Goal: Task Accomplishment & Management: Complete application form

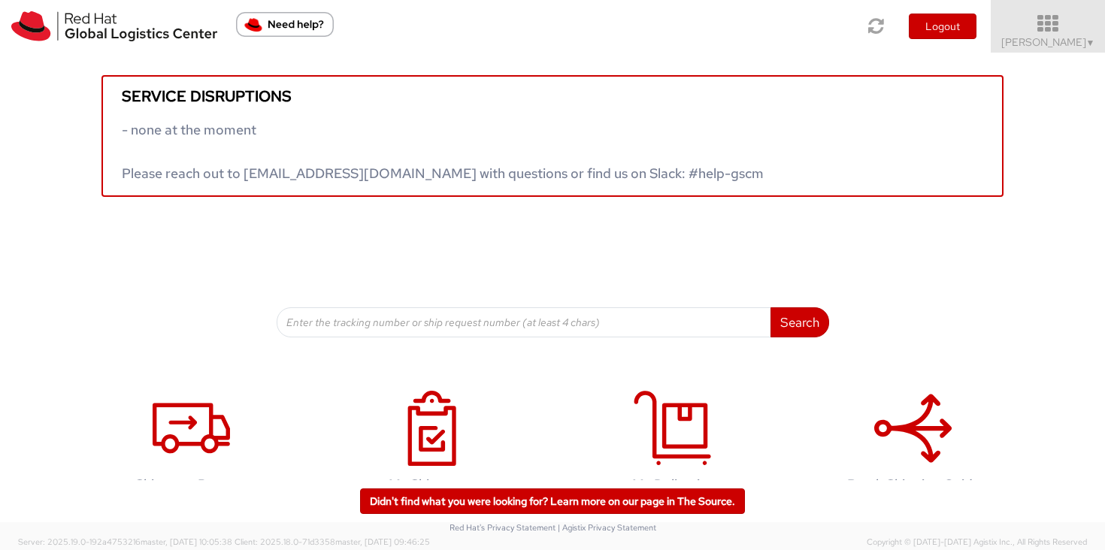
click at [1083, 51] on link "Sally Chua ▼" at bounding box center [1048, 26] width 114 height 53
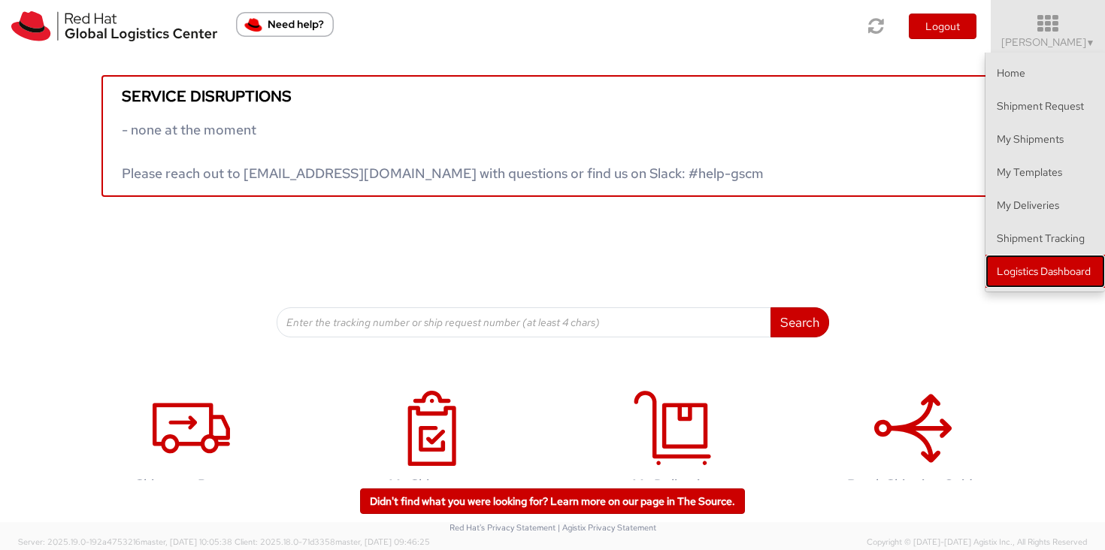
click at [1081, 275] on link "Logistics Dashboard" at bounding box center [1046, 271] width 120 height 33
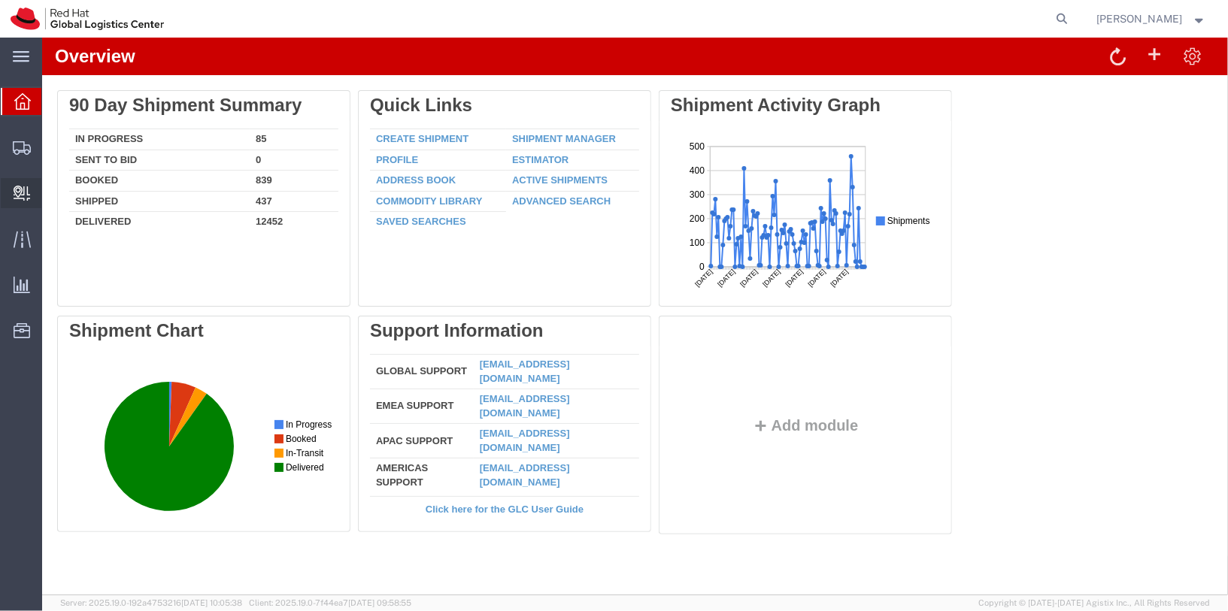
click at [52, 196] on span "Internal Delivery" at bounding box center [46, 193] width 11 height 30
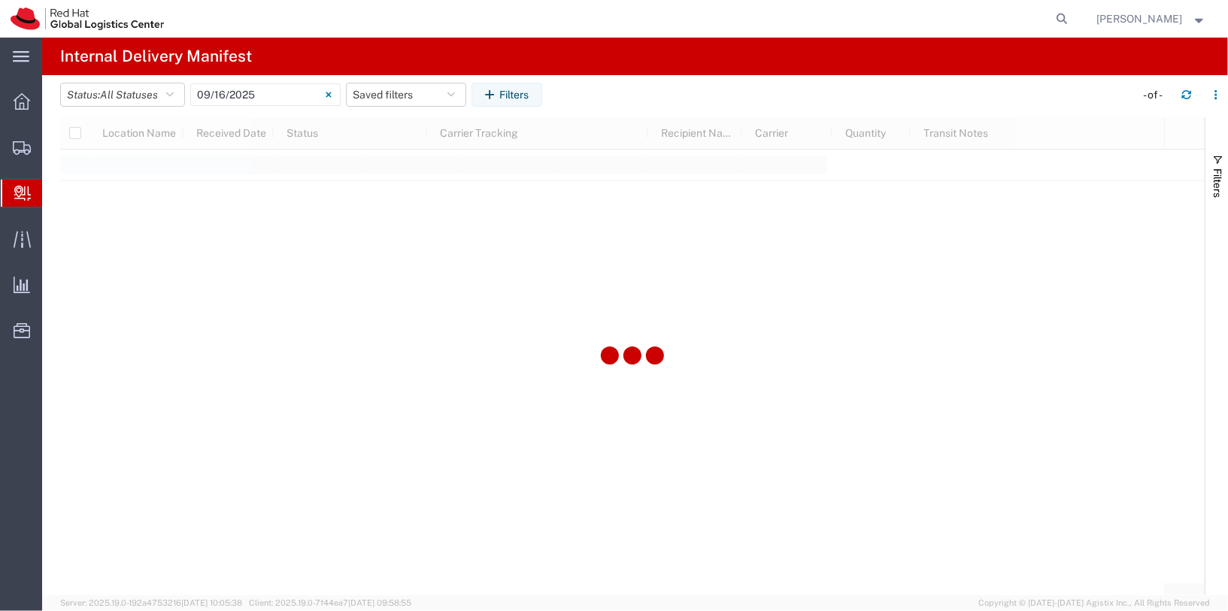
type input "[DATE]"
type input "[DATE] - [DATE]"
click at [295, 89] on input "[DATE] - [DATE]" at bounding box center [265, 94] width 150 height 23
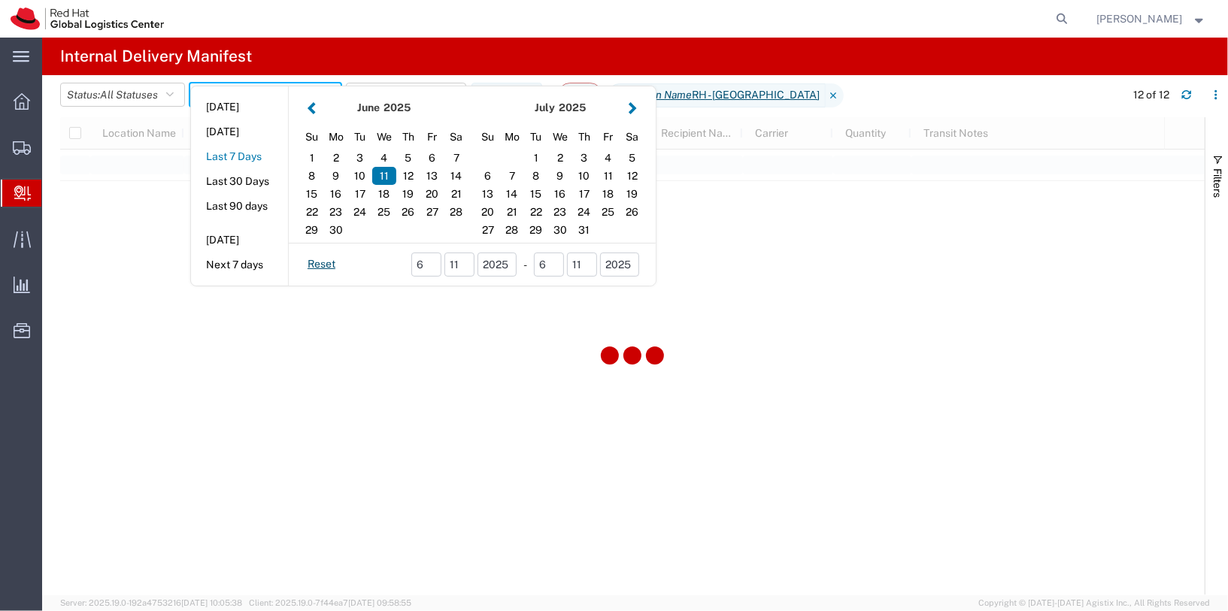
click at [244, 150] on button "Last 7 Days" at bounding box center [239, 156] width 97 height 23
type input "Last 7 Days"
type input "[DATE] - [DATE]"
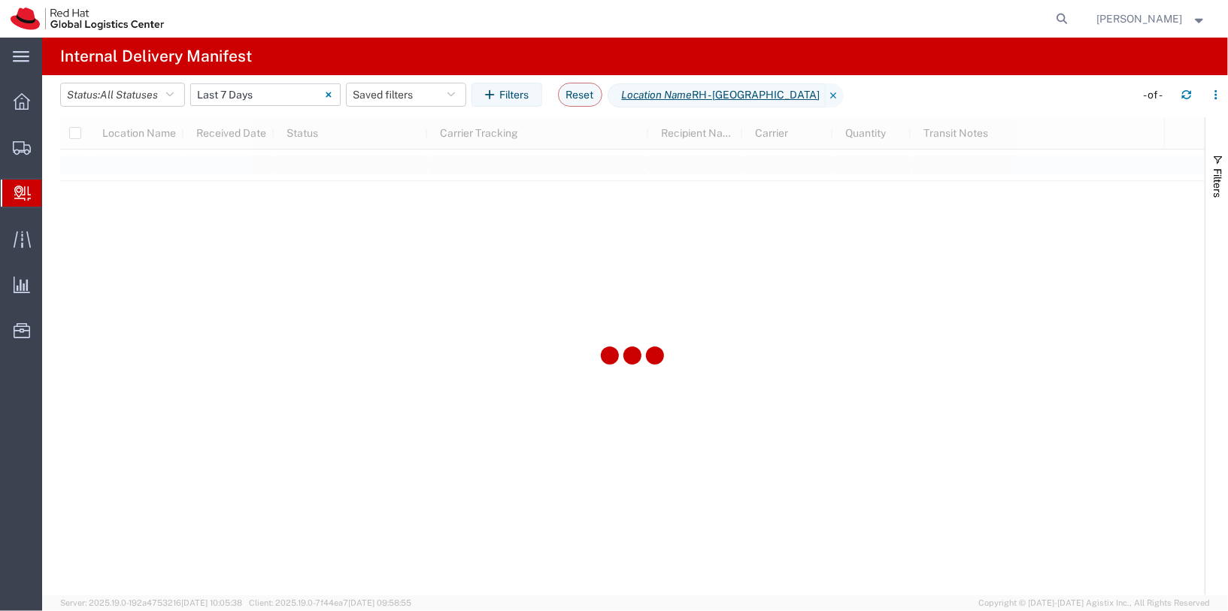
click at [256, 87] on input "[DATE] - [DATE]" at bounding box center [265, 94] width 150 height 23
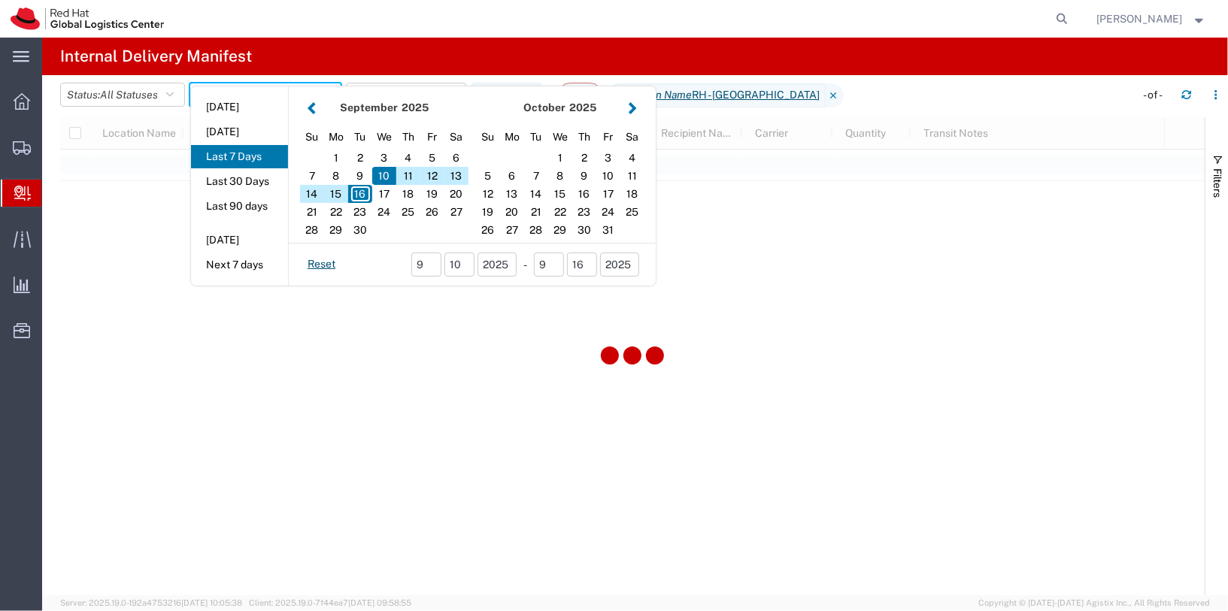
click at [254, 185] on button "Last 30 Days" at bounding box center [239, 181] width 97 height 23
type input "Last 30 Days"
type input "[DATE] - [DATE]"
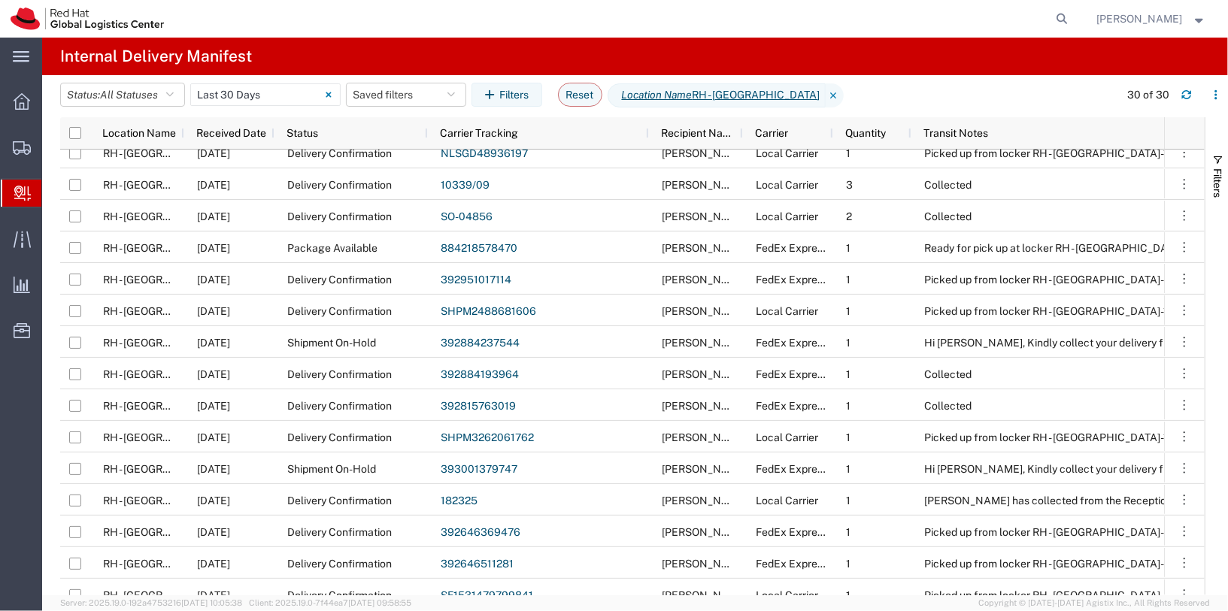
scroll to position [110, 0]
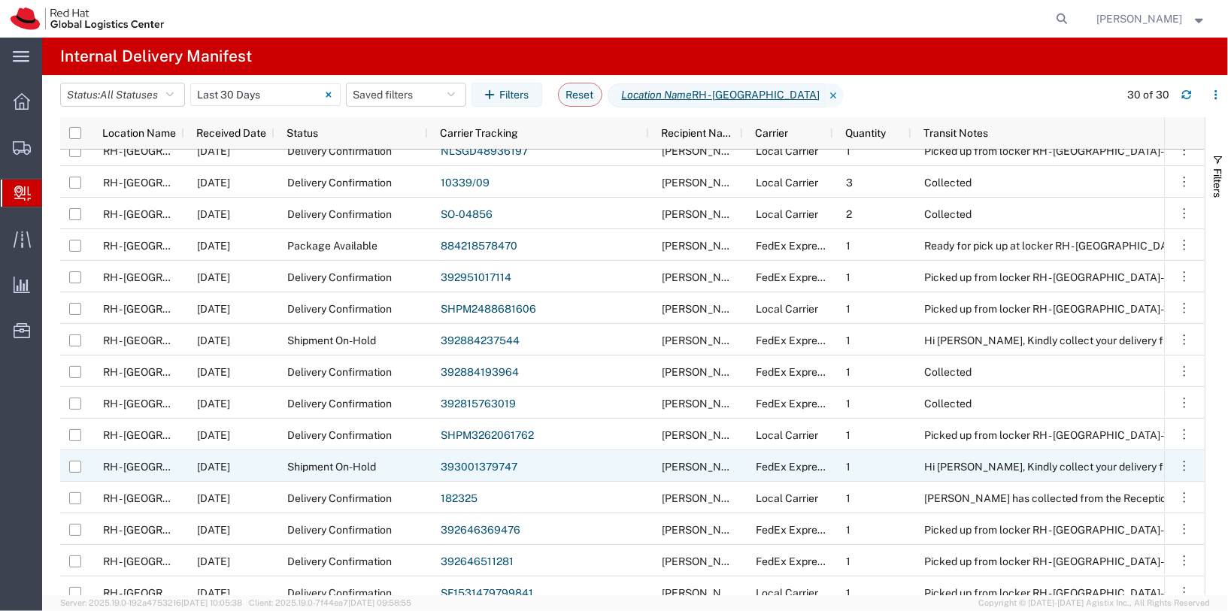
click at [486, 465] on link "393001379747" at bounding box center [479, 467] width 77 height 12
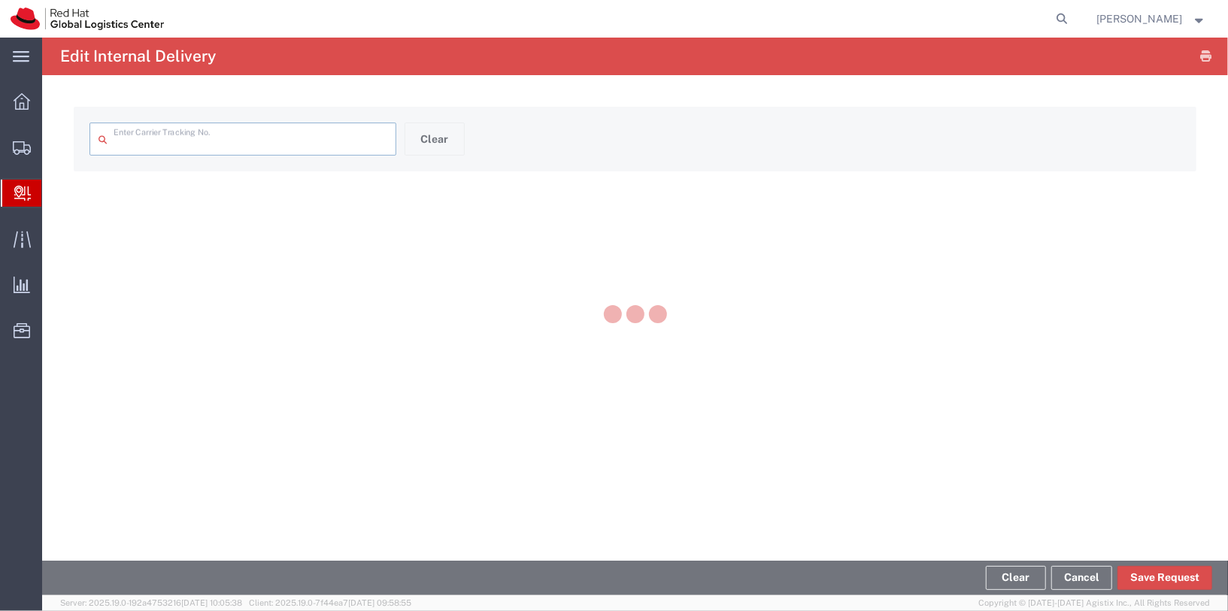
type input "392884237544"
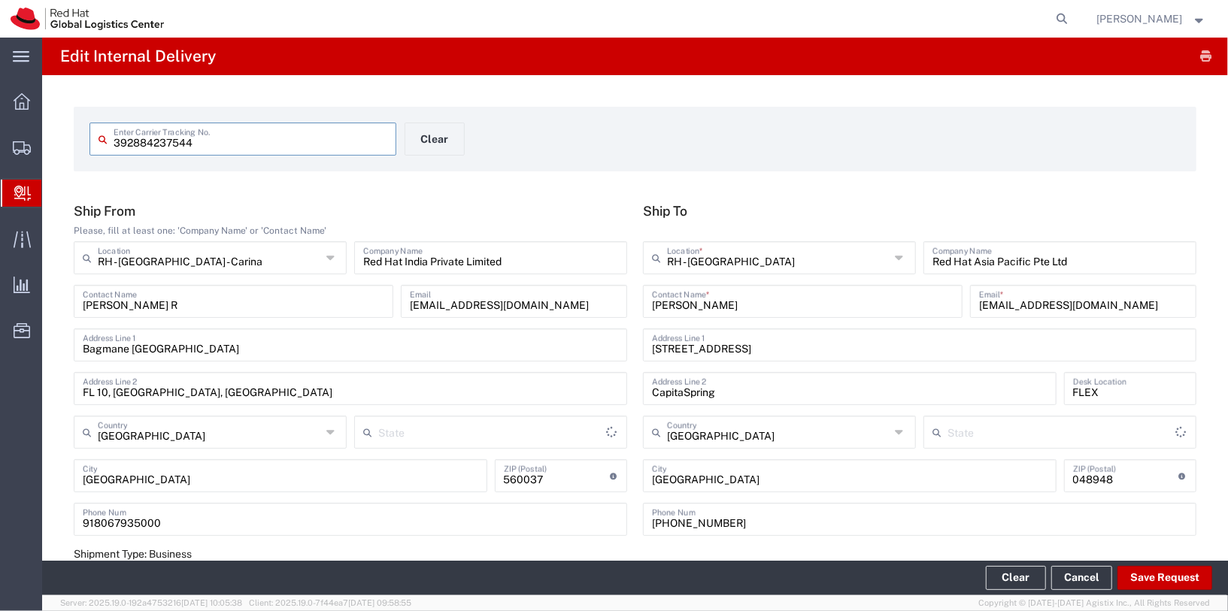
type input "[GEOGRAPHIC_DATA]"
type input "Your Packaging"
type input "FedEx Express"
type input "International Priority EOD"
type input "FedEx Express"
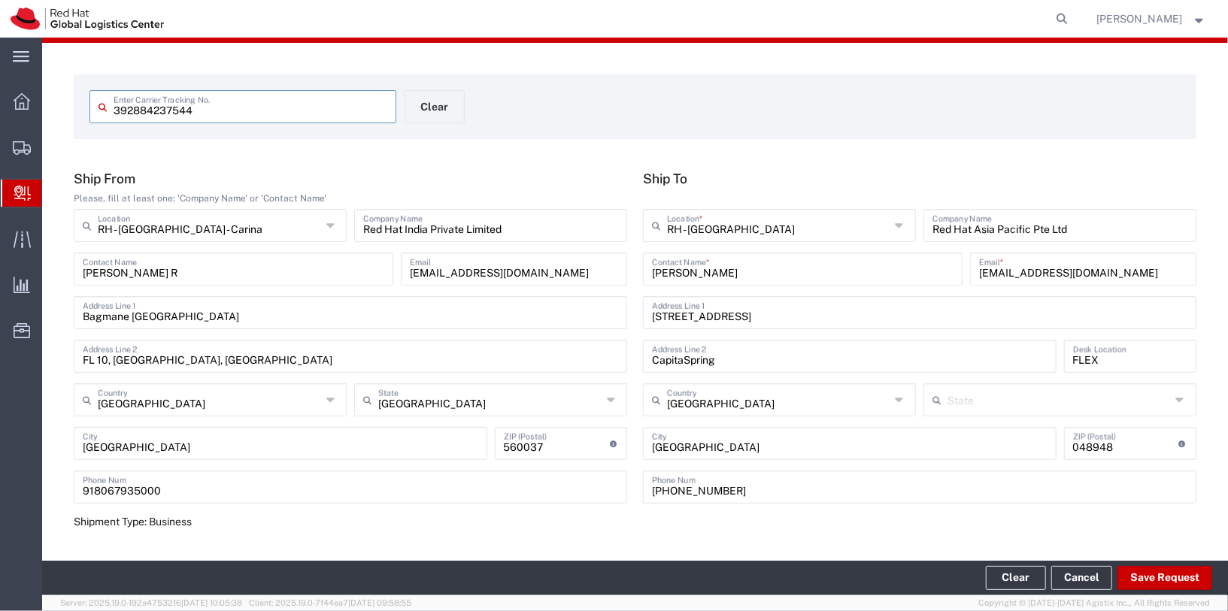
type input "Your Packaging"
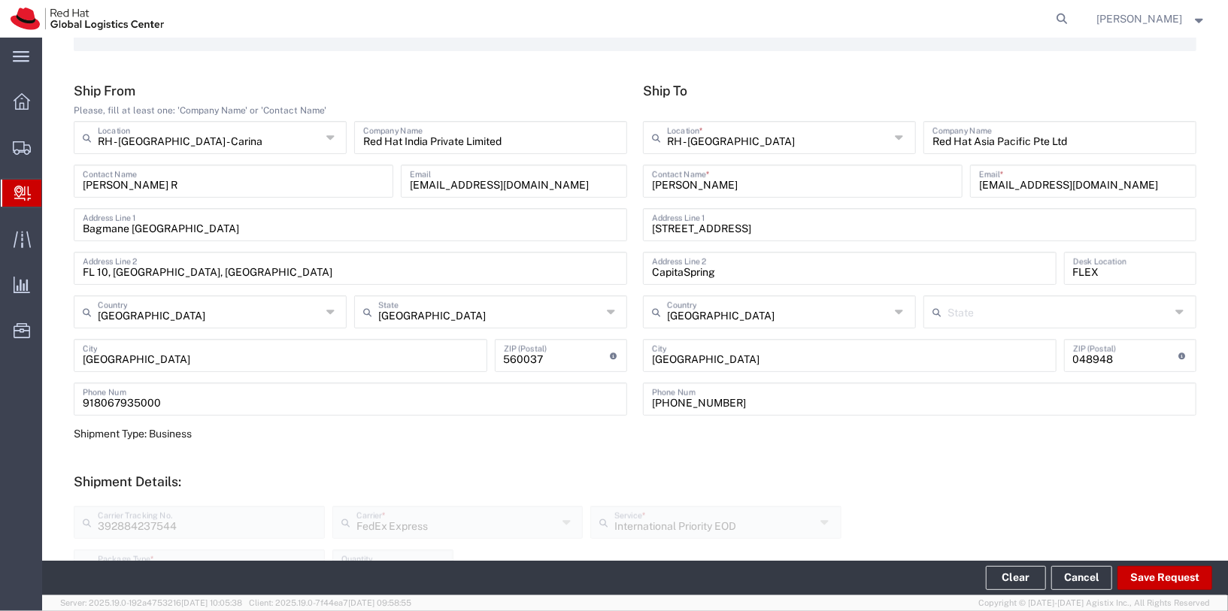
type input "International Priority EOD"
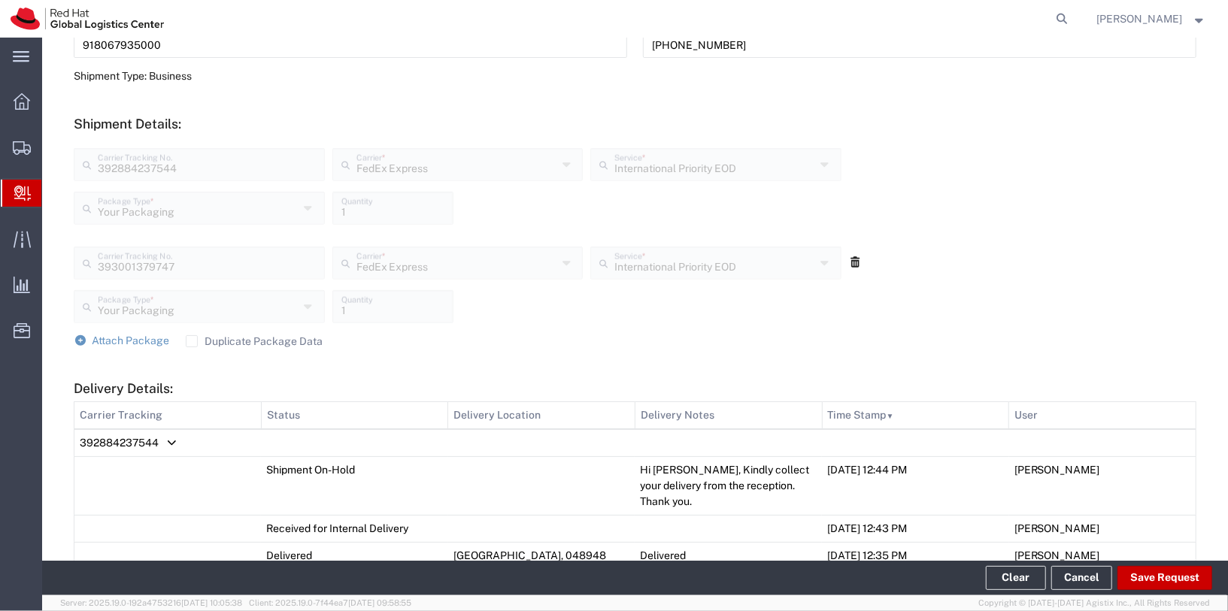
scroll to position [482, 0]
